Goal: Complete application form: Complete application form

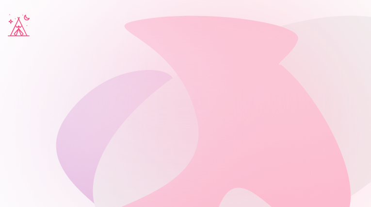
type input "**********"
